Goal: Task Accomplishment & Management: Manage account settings

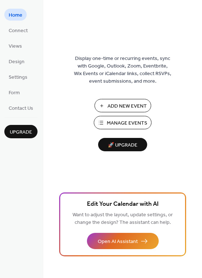
click at [120, 124] on span "Manage Events" at bounding box center [127, 123] width 40 height 8
click at [124, 123] on span "Manage Events" at bounding box center [127, 123] width 40 height 8
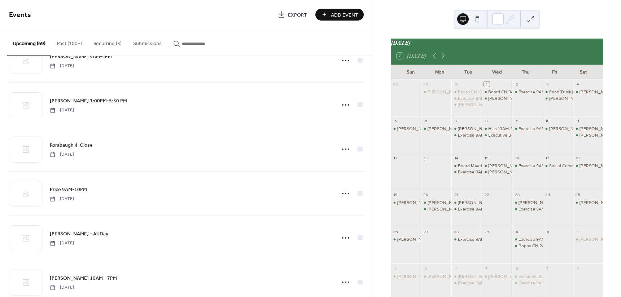
scroll to position [1073, 0]
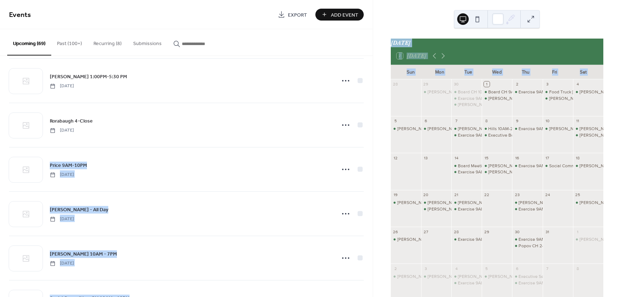
drag, startPoint x: 373, startPoint y: 89, endPoint x: 372, endPoint y: 105, distance: 15.2
click at [372, 105] on div "Events Export Add Event Upcoming (69) Past (100+) Recurring (8) Submissions Boa…" at bounding box center [310, 148] width 621 height 297
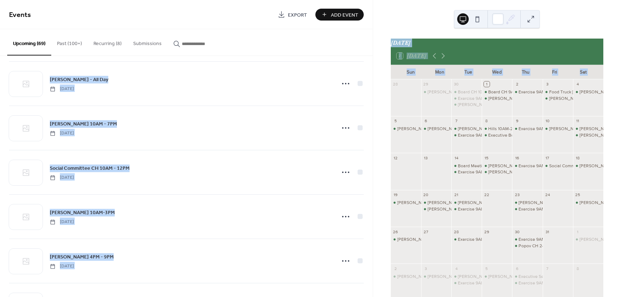
scroll to position [1214, 0]
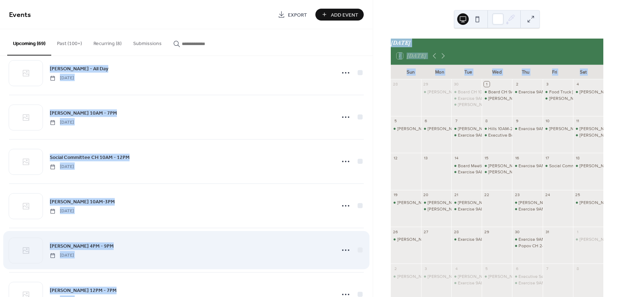
click at [147, 246] on div "[PERSON_NAME] 4PM - 9PM [DATE]" at bounding box center [190, 250] width 281 height 16
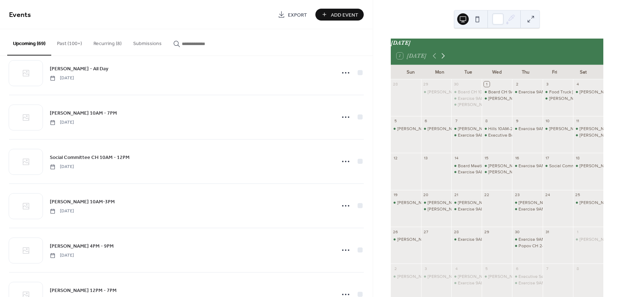
click at [442, 60] on icon at bounding box center [443, 56] width 9 height 9
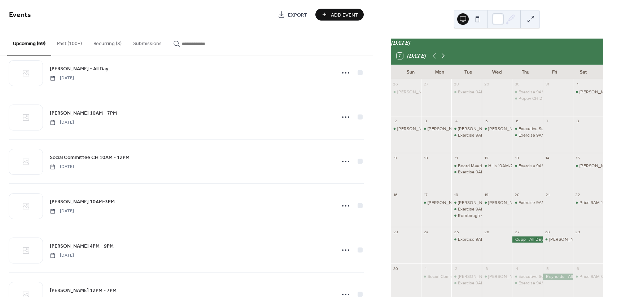
click at [443, 58] on icon at bounding box center [443, 56] width 9 height 9
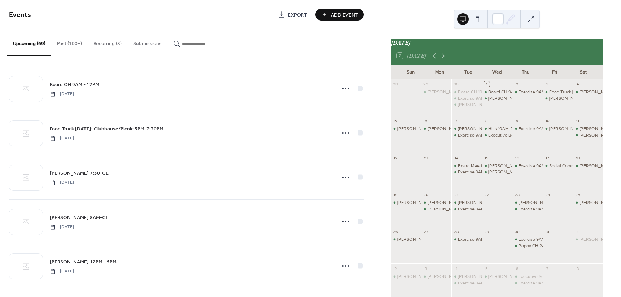
drag, startPoint x: 369, startPoint y: 78, endPoint x: 372, endPoint y: 75, distance: 4.1
click at [371, 87] on div "Board CH 9AM - 12PM Wednesday, October 1, 2025 Food Truck Friday: Clubhouse/Pic…" at bounding box center [186, 176] width 373 height 241
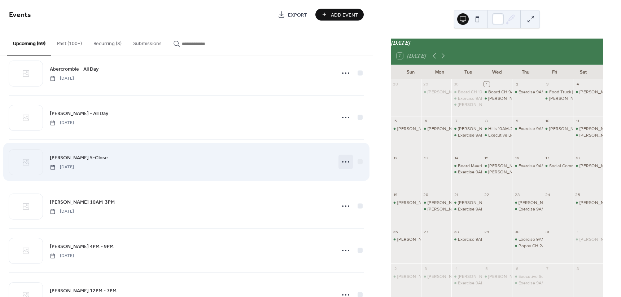
click at [342, 159] on icon at bounding box center [346, 162] width 12 height 12
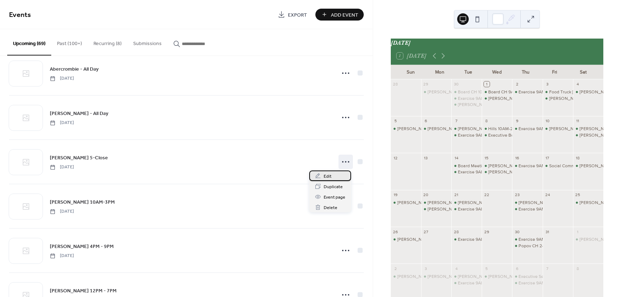
click at [328, 176] on span "Edit" at bounding box center [328, 177] width 8 height 8
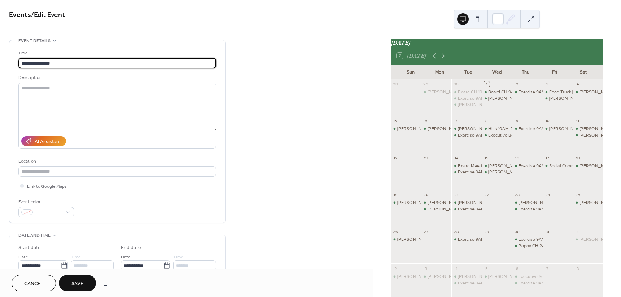
type input "**********"
click at [72, 280] on span "Save" at bounding box center [77, 284] width 12 height 8
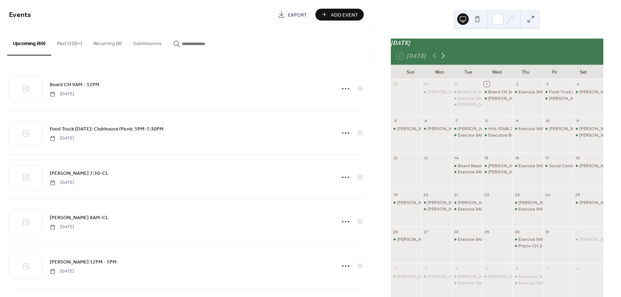
click at [443, 57] on icon at bounding box center [443, 56] width 9 height 9
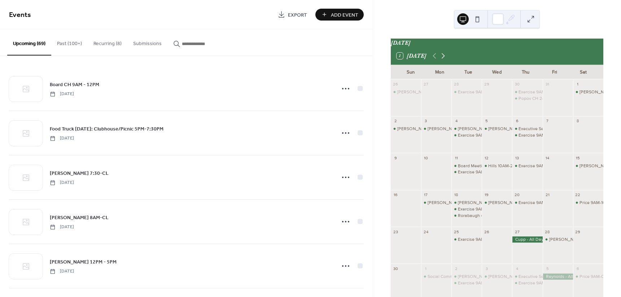
click at [443, 56] on icon at bounding box center [443, 56] width 9 height 9
